Goal: Information Seeking & Learning: Learn about a topic

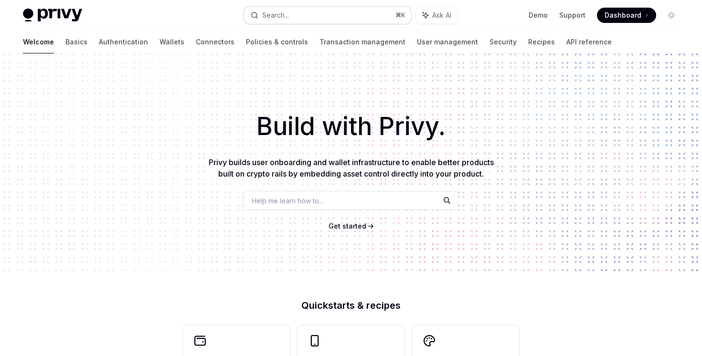
click at [289, 17] on div "Search..." at bounding box center [275, 15] width 27 height 11
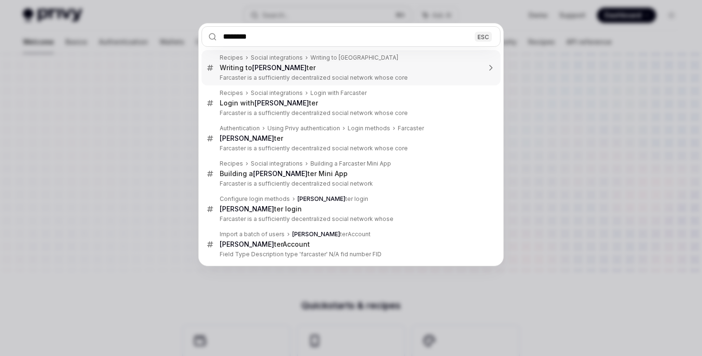
type input "*********"
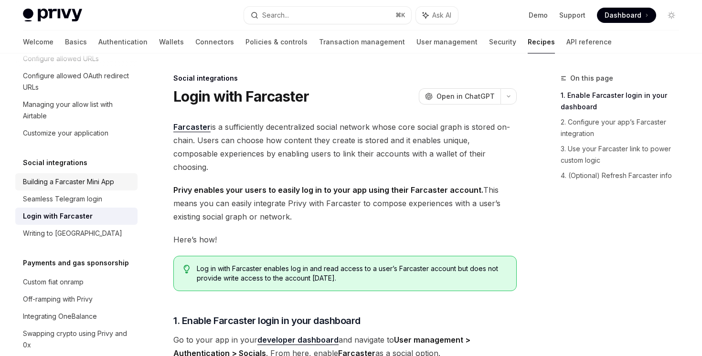
click at [79, 176] on div "Building a Farcaster Mini App" at bounding box center [68, 181] width 91 height 11
type textarea "*"
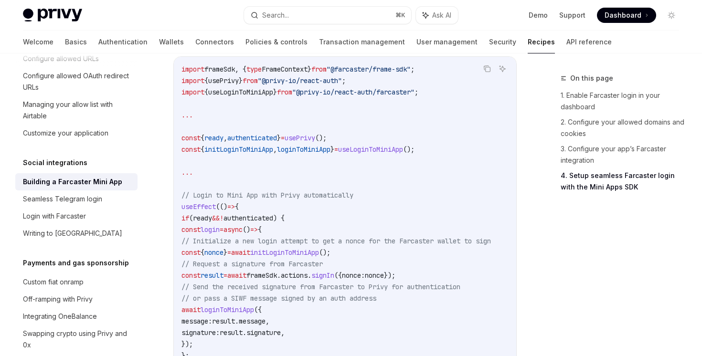
scroll to position [1582, 0]
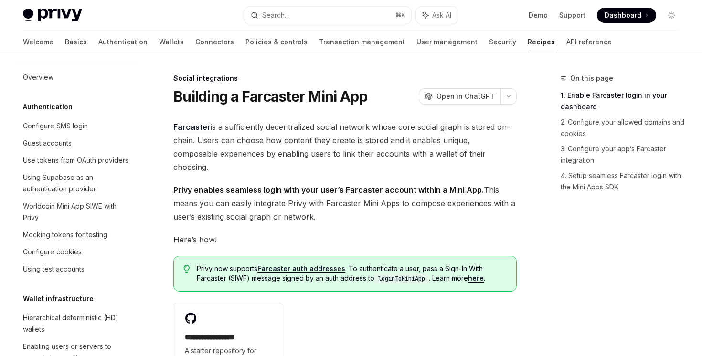
scroll to position [603, 0]
